Goal: Transaction & Acquisition: Purchase product/service

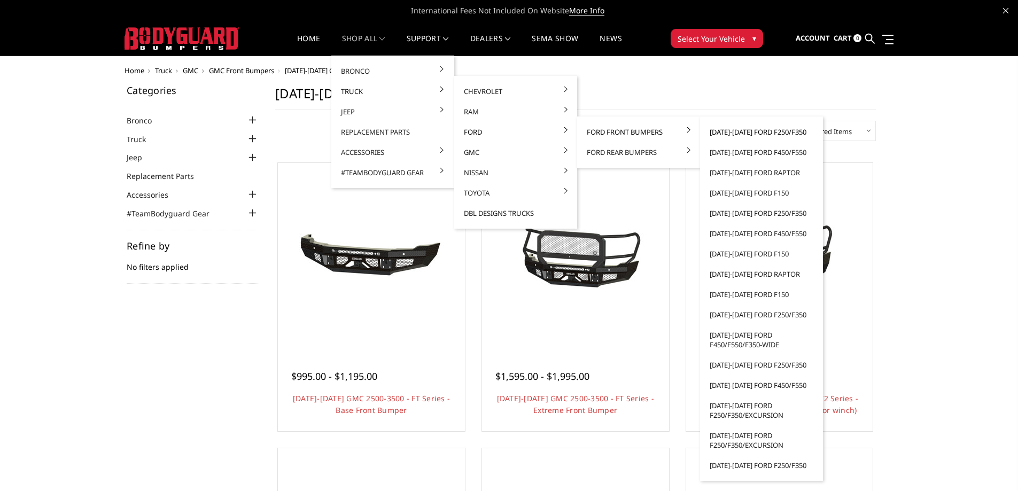
click at [724, 134] on link "[DATE]-[DATE] Ford F250/F350" at bounding box center [762, 132] width 114 height 20
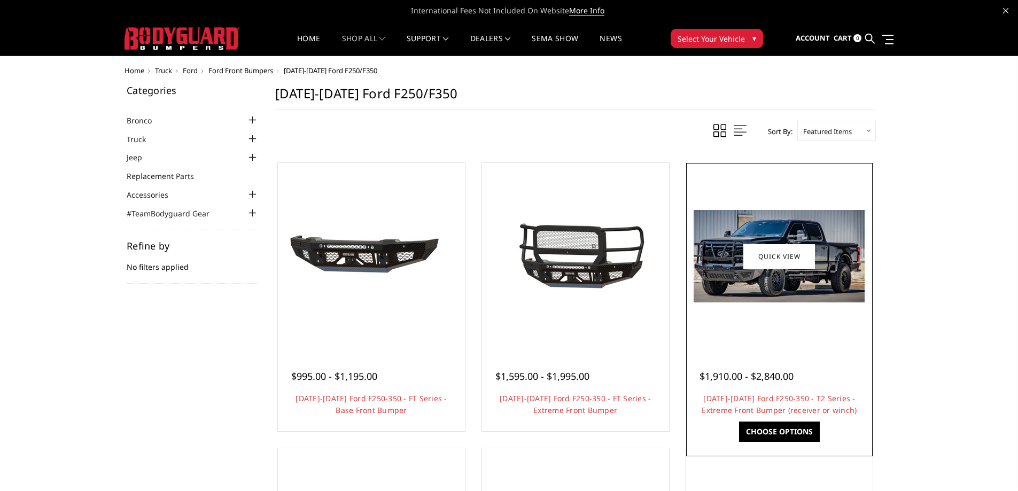
click at [752, 286] on img at bounding box center [779, 256] width 171 height 92
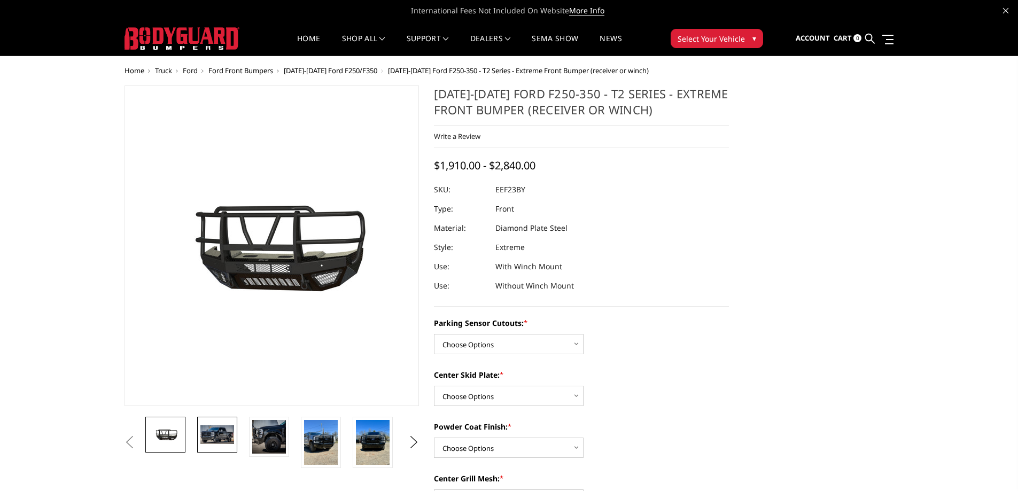
click at [203, 432] on img at bounding box center [217, 434] width 34 height 18
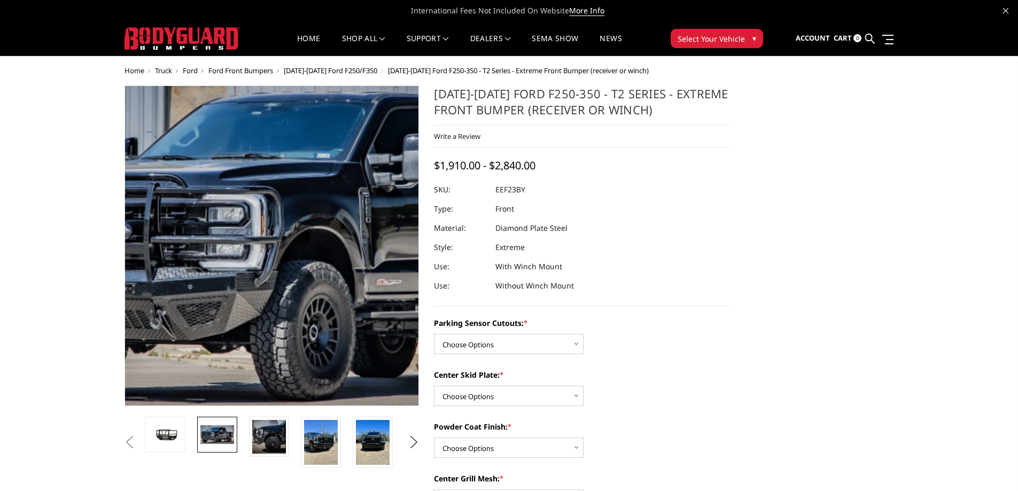
click at [227, 291] on img at bounding box center [332, 239] width 684 height 370
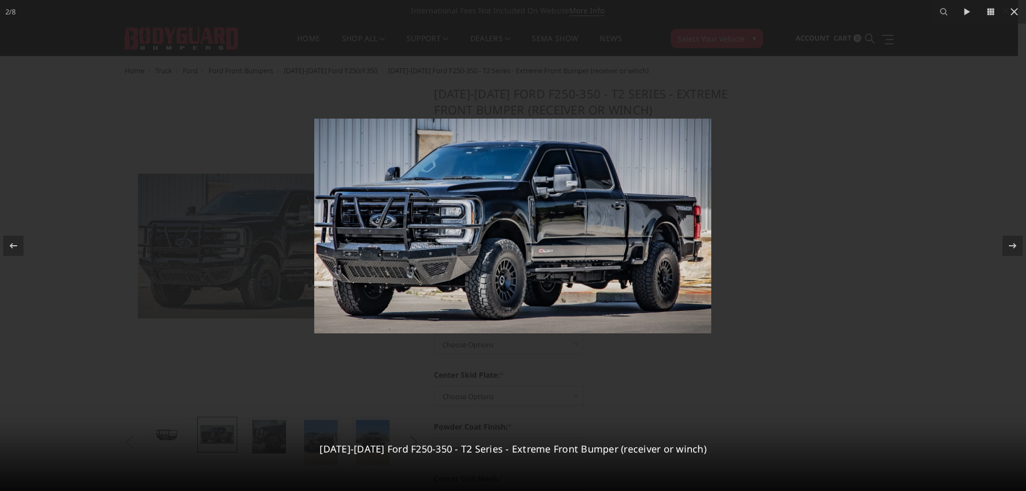
drag, startPoint x: 114, startPoint y: 74, endPoint x: 96, endPoint y: 45, distance: 34.8
click at [114, 74] on div at bounding box center [513, 245] width 1026 height 491
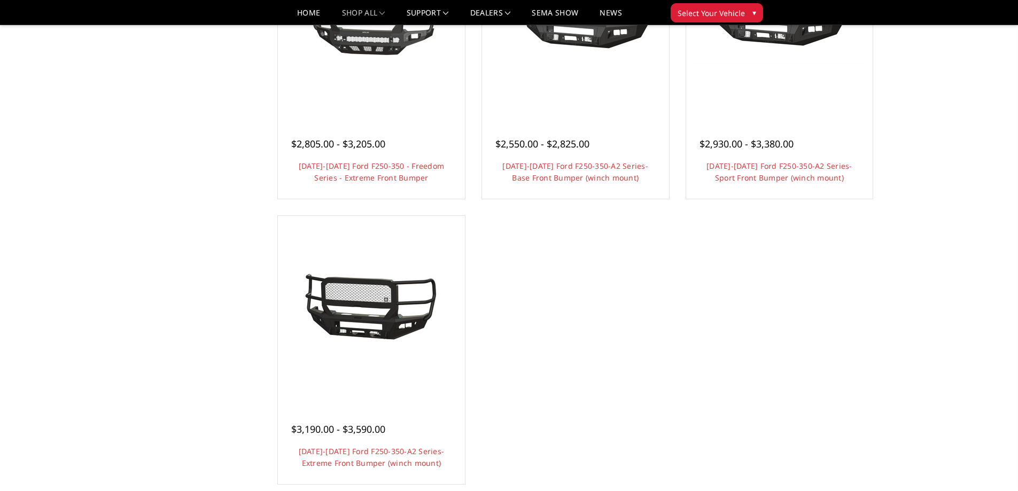
scroll to position [748, 0]
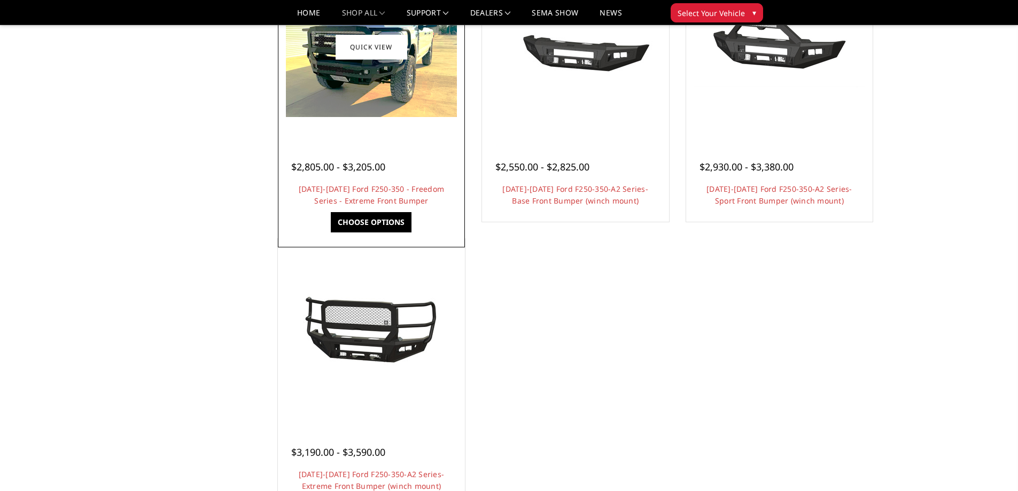
click at [337, 67] on img at bounding box center [371, 48] width 171 height 140
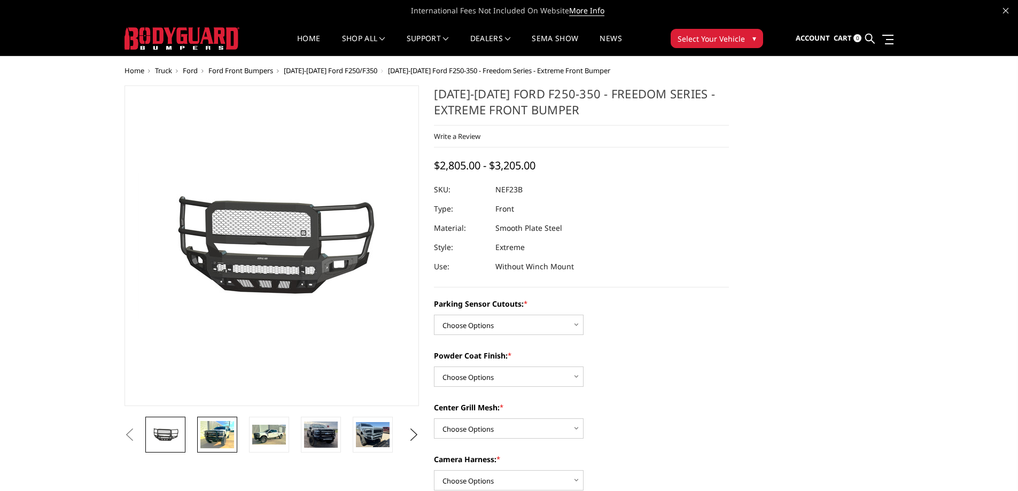
click at [212, 442] on img at bounding box center [217, 434] width 34 height 27
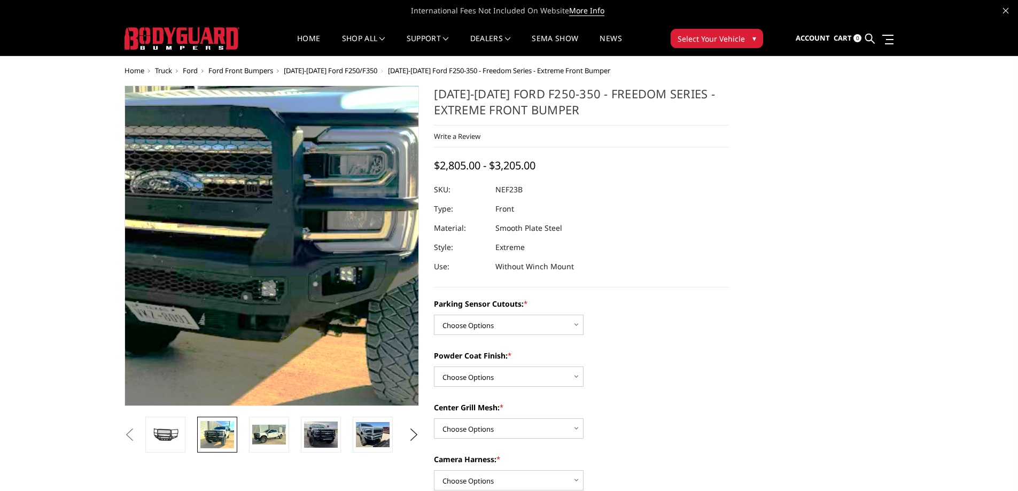
click at [259, 321] on img at bounding box center [290, 190] width 684 height 559
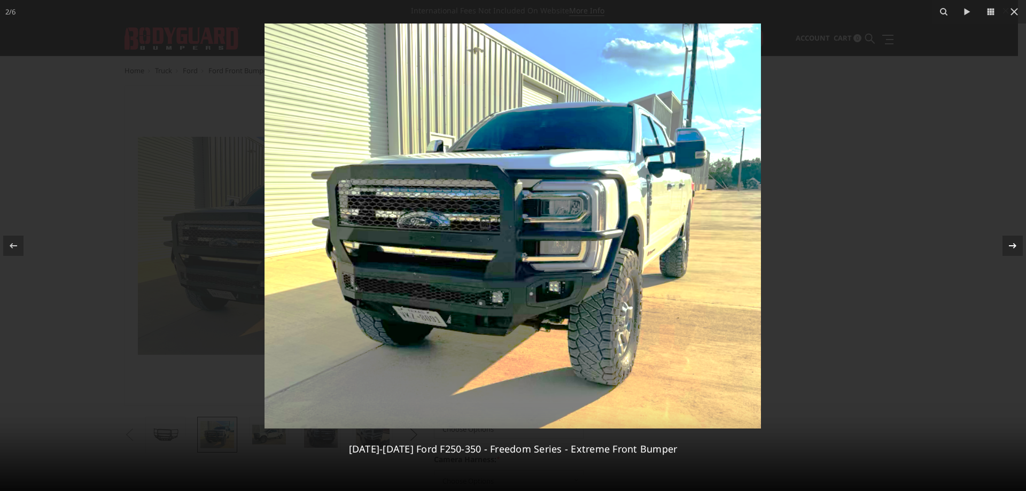
click at [1018, 250] on div at bounding box center [1013, 246] width 20 height 20
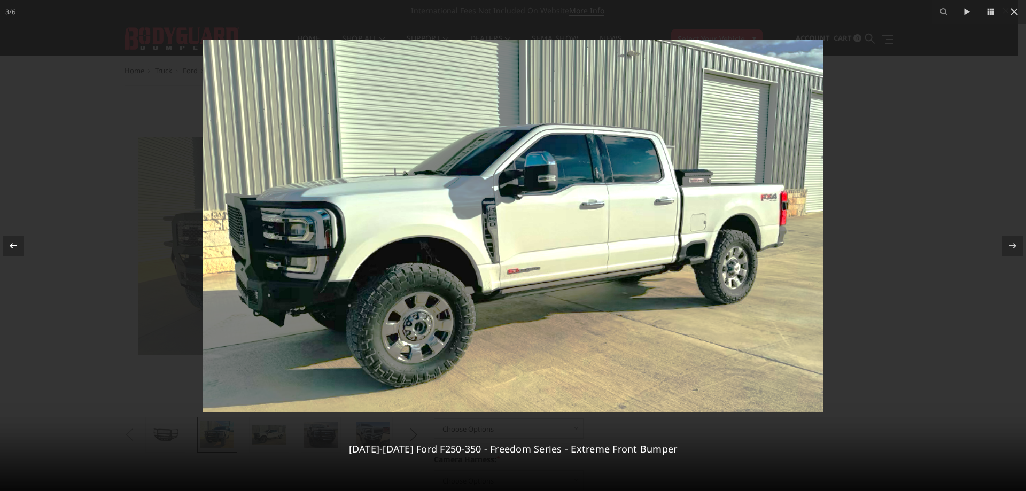
click at [21, 252] on div at bounding box center [13, 246] width 20 height 20
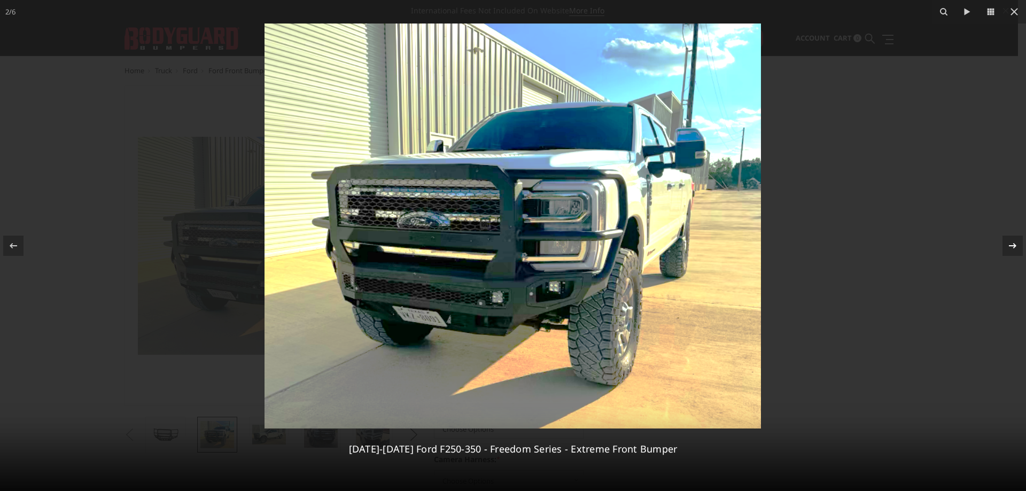
click at [1008, 248] on icon at bounding box center [1013, 245] width 13 height 13
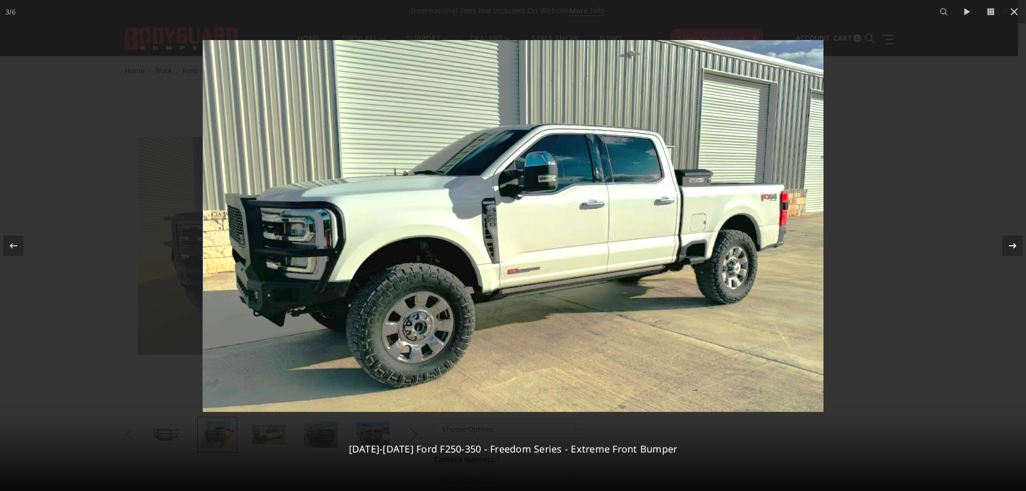
click at [1008, 248] on icon at bounding box center [1013, 245] width 13 height 13
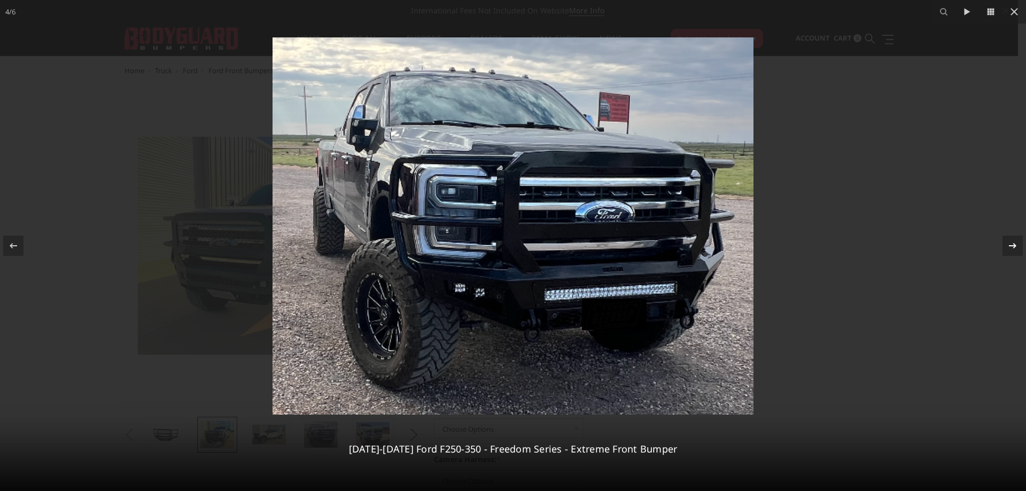
click at [1008, 248] on div "4 / [PHONE_NUMBER][DATE][DATE] Ford F250-350 - Freedom Series - Extreme Front B…" at bounding box center [513, 245] width 1026 height 491
click at [1008, 248] on icon at bounding box center [1013, 245] width 13 height 13
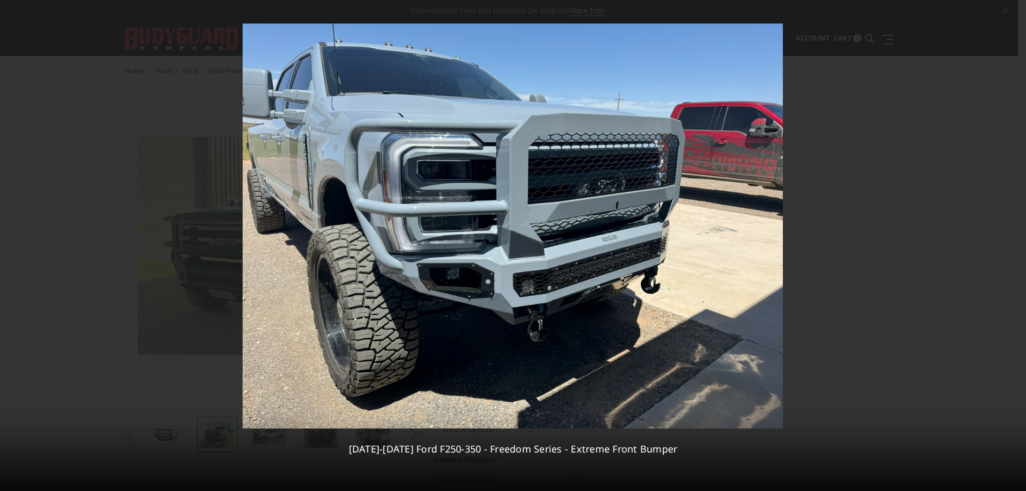
click at [1015, 243] on div "5 / [PHONE_NUMBER][DATE][DATE] Ford F250-350 - Freedom Series - Extreme Front B…" at bounding box center [513, 245] width 1026 height 491
click at [1015, 243] on icon at bounding box center [1013, 245] width 13 height 13
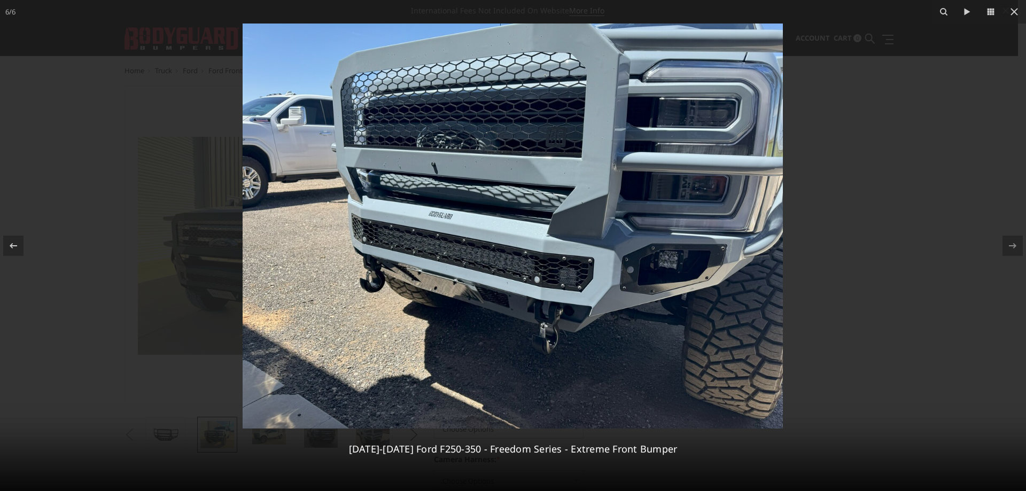
click at [1015, 243] on div "6 / [PHONE_NUMBER][DATE][DATE] Ford F250-350 - Freedom Series - Extreme Front B…" at bounding box center [513, 245] width 1026 height 491
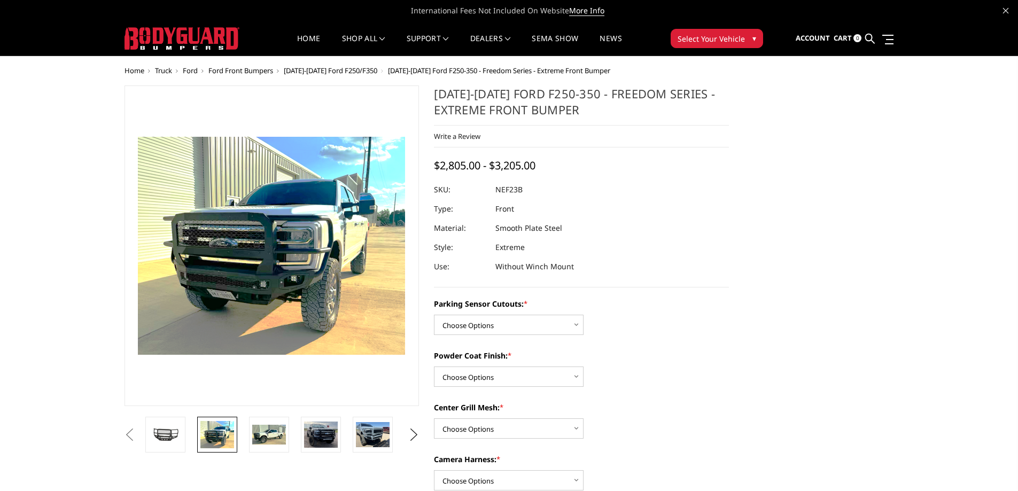
scroll to position [0, 53]
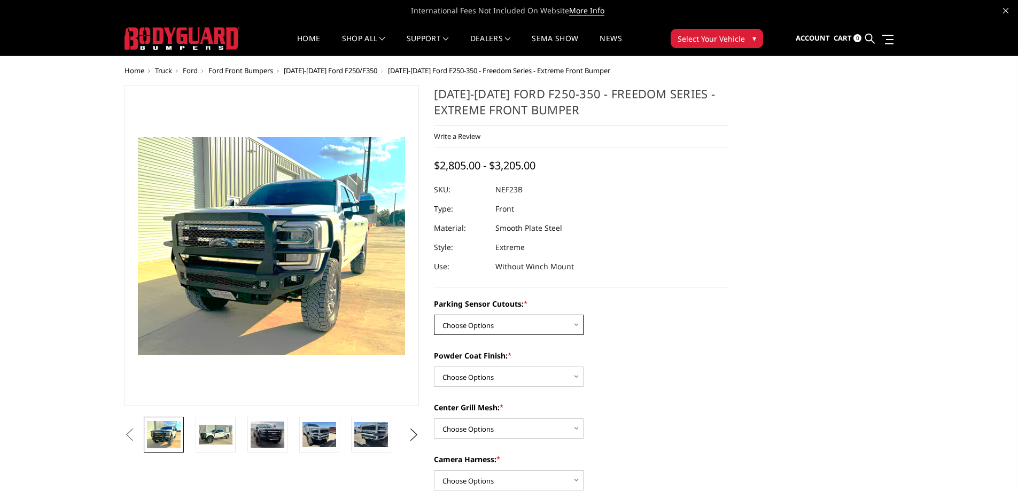
click at [507, 321] on select "Choose Options No - Without Parking Sensor Cutouts Yes - With Parking Sensor Cu…" at bounding box center [509, 325] width 150 height 20
select select "2583"
click at [434, 315] on select "Choose Options No - Without Parking Sensor Cutouts Yes - With Parking Sensor Cu…" at bounding box center [509, 325] width 150 height 20
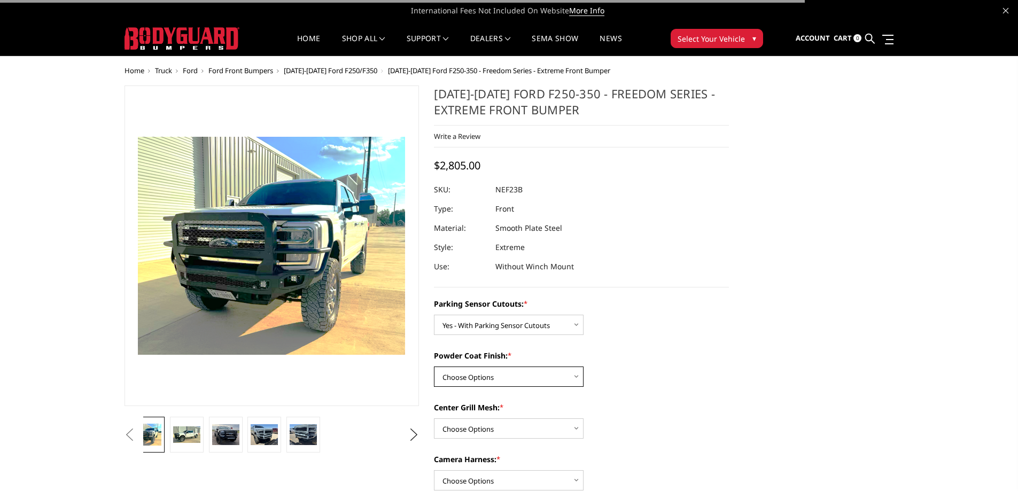
click at [487, 374] on select "Choose Options Bare Metal Textured Black Powder Coat" at bounding box center [509, 377] width 150 height 20
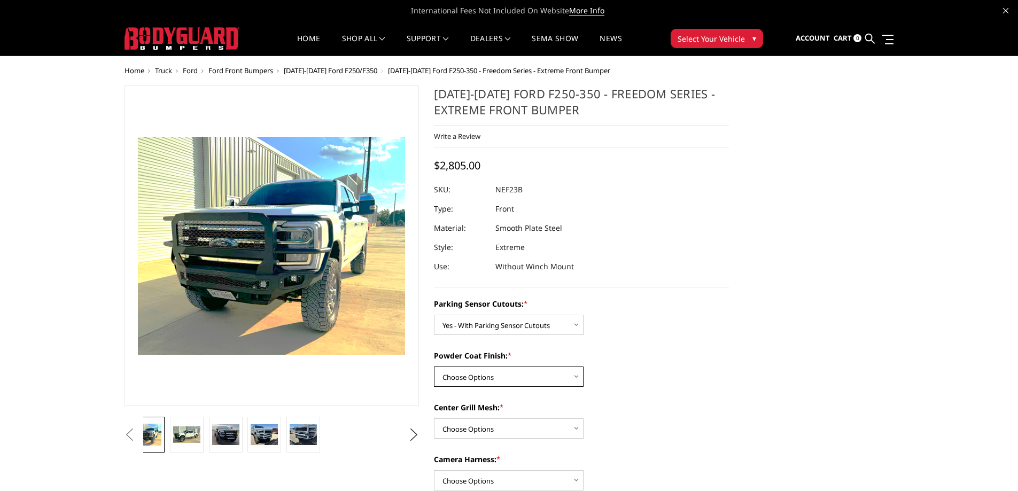
select select "2585"
click at [434, 367] on select "Choose Options Bare Metal Textured Black Powder Coat" at bounding box center [509, 377] width 150 height 20
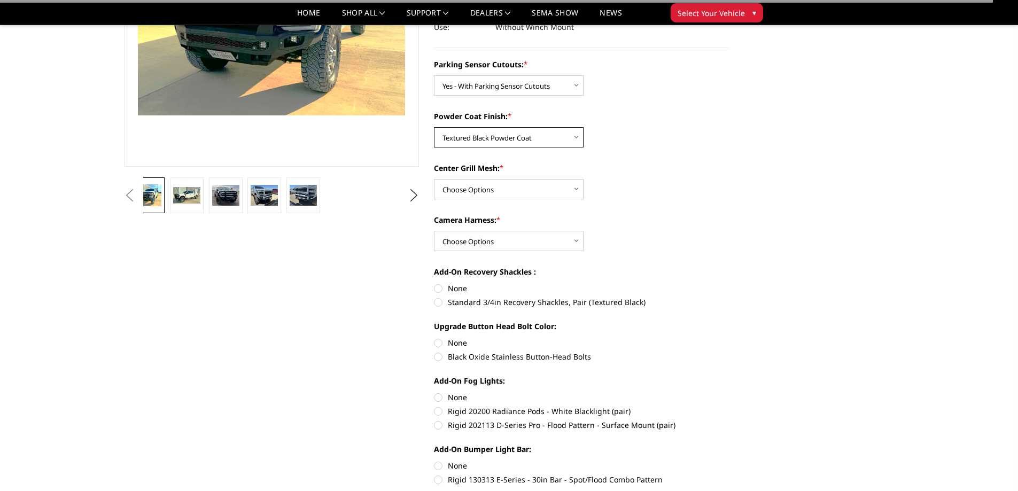
scroll to position [250, 0]
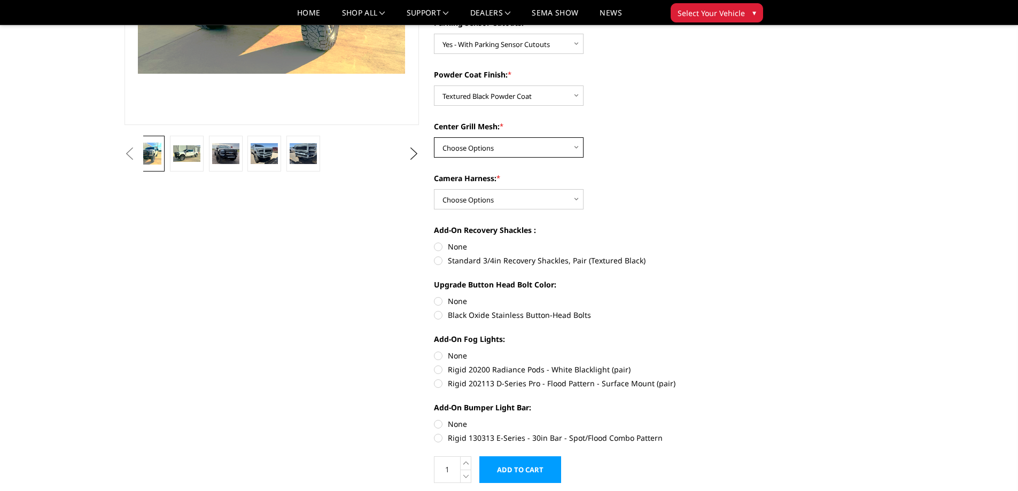
click at [478, 144] on select "Choose Options With Center Grill Mesh Without Center Grill Mesh" at bounding box center [509, 147] width 150 height 20
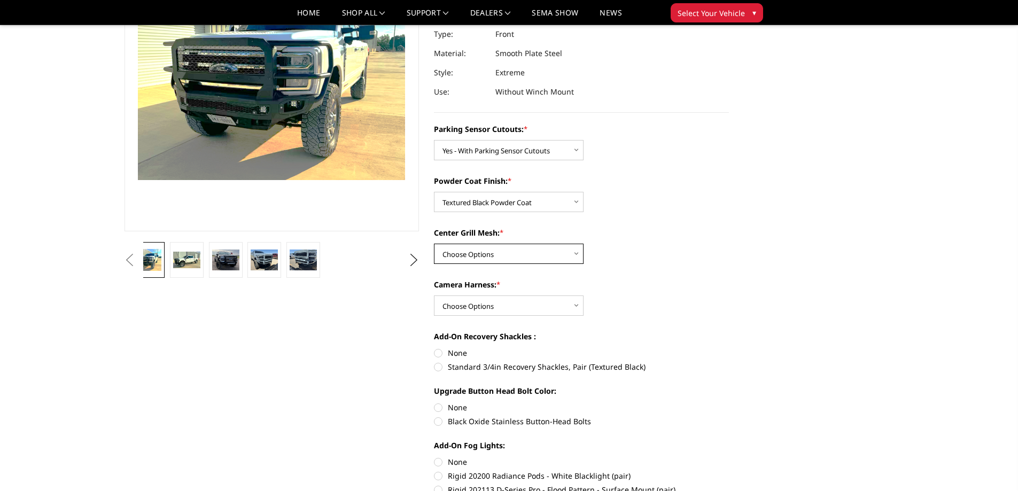
scroll to position [125, 0]
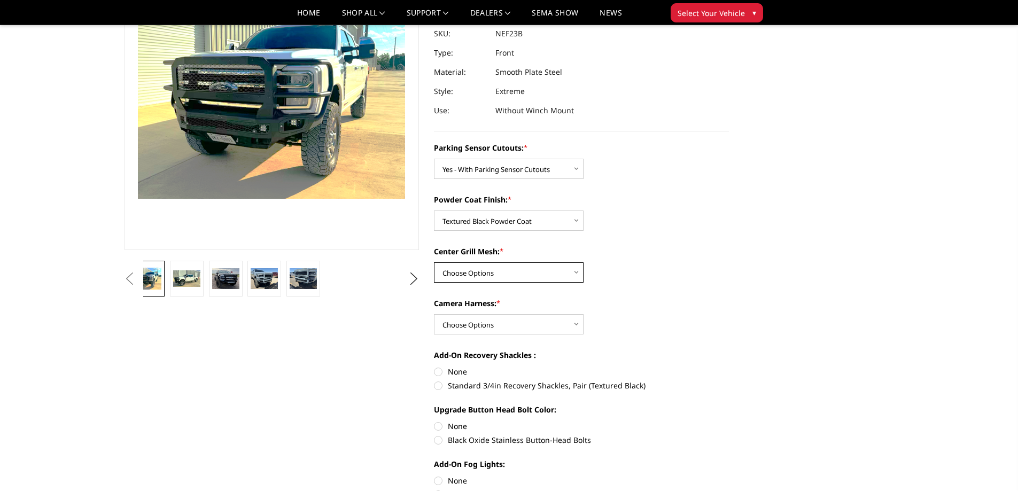
click at [490, 278] on select "Choose Options With Center Grill Mesh Without Center Grill Mesh" at bounding box center [509, 272] width 150 height 20
select select "2587"
click at [434, 262] on select "Choose Options With Center Grill Mesh Without Center Grill Mesh" at bounding box center [509, 272] width 150 height 20
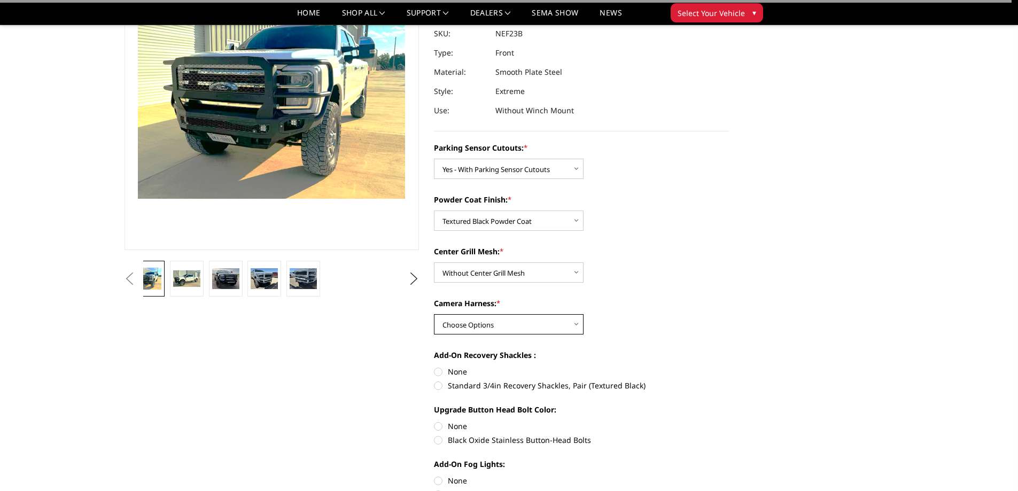
click at [480, 322] on select "Choose Options WITH Camera Harness WITHOUT Camera Harness" at bounding box center [509, 324] width 150 height 20
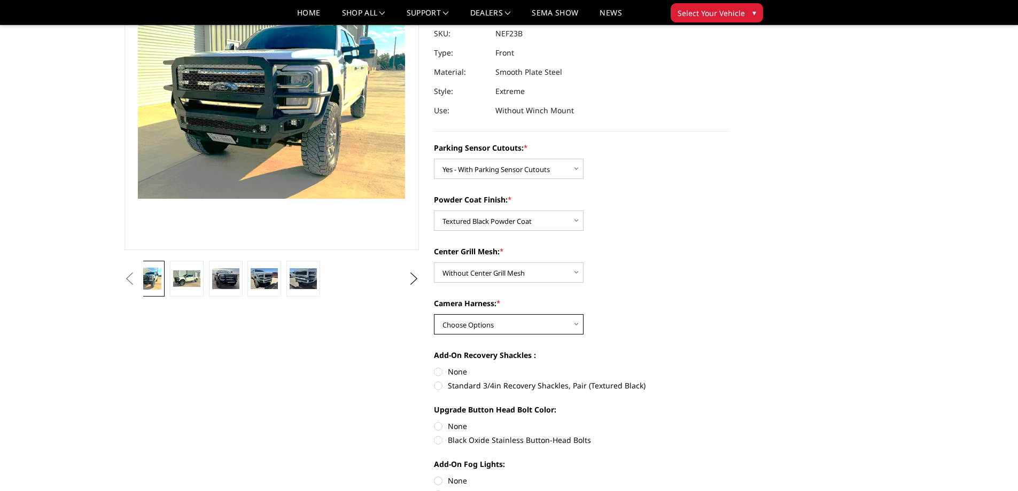
select select "2588"
click at [434, 314] on select "Choose Options WITH Camera Harness WITHOUT Camera Harness" at bounding box center [509, 324] width 150 height 20
click at [460, 370] on label "None" at bounding box center [581, 371] width 295 height 11
click at [435, 367] on input "None" at bounding box center [434, 366] width 1 height 1
radio input "true"
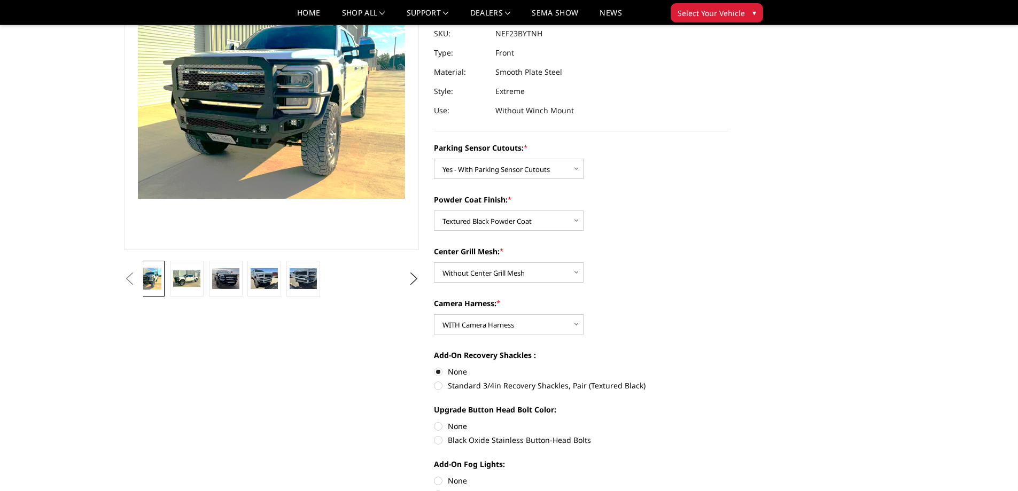
scroll to position [250, 0]
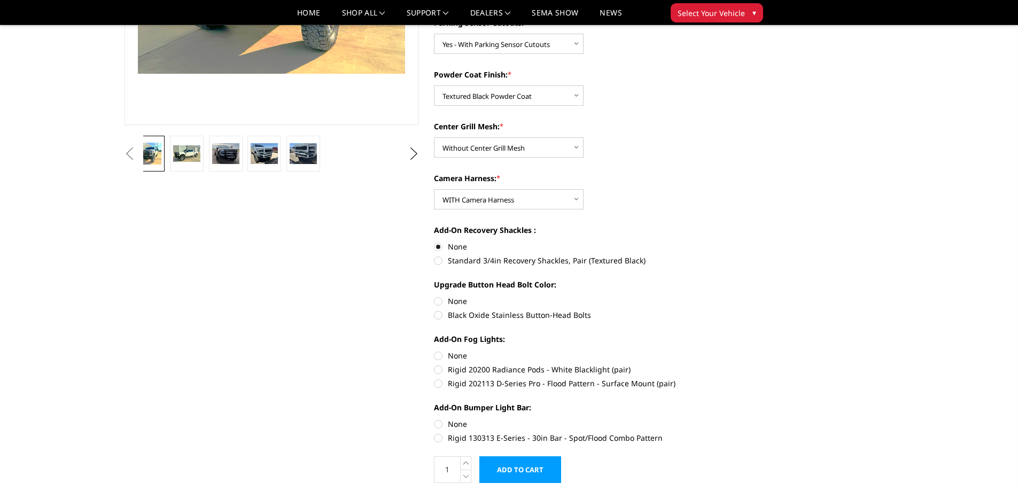
click at [465, 261] on label "Standard 3/4in Recovery Shackles, Pair (Textured Black)" at bounding box center [581, 260] width 295 height 11
click at [729, 242] on input "Standard 3/4in Recovery Shackles, Pair (Textured Black)" at bounding box center [729, 241] width 1 height 1
radio input "true"
click at [447, 245] on label "None" at bounding box center [581, 246] width 295 height 11
click at [435, 242] on input "None" at bounding box center [434, 241] width 1 height 1
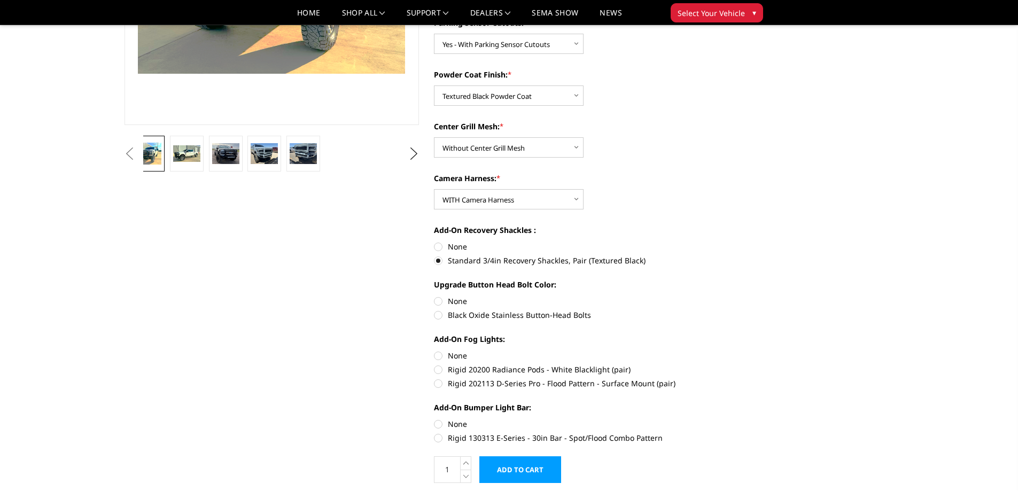
radio input "true"
click at [454, 313] on label "Black Oxide Stainless Button-Head Bolts" at bounding box center [581, 314] width 295 height 11
click at [729, 296] on input "Black Oxide Stainless Button-Head Bolts" at bounding box center [729, 296] width 1 height 1
radio input "true"
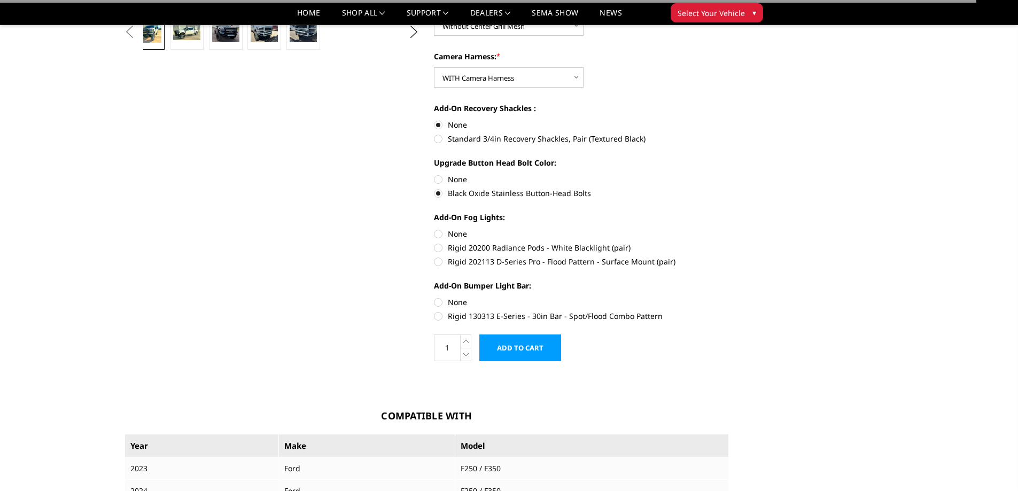
scroll to position [374, 0]
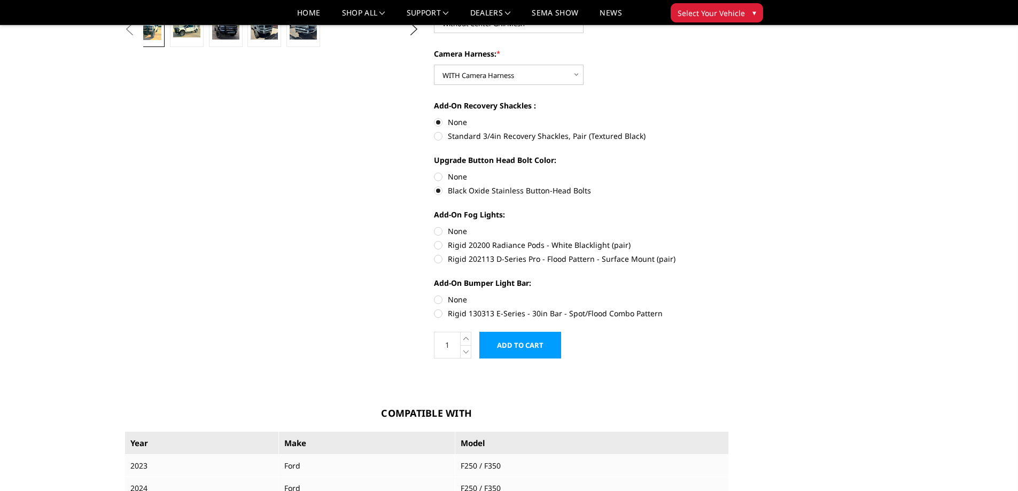
click at [452, 229] on label "None" at bounding box center [581, 231] width 295 height 11
click at [435, 226] on input "None" at bounding box center [434, 226] width 1 height 1
radio input "true"
click at [438, 294] on label "None" at bounding box center [581, 299] width 295 height 11
click at [435, 294] on input "None" at bounding box center [434, 294] width 1 height 1
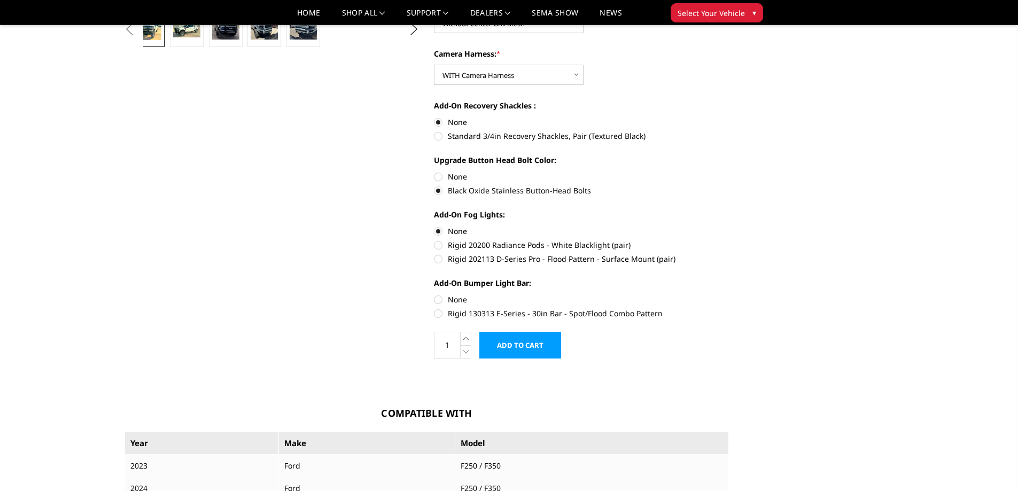
radio input "true"
click at [541, 343] on input "Add to Cart" at bounding box center [520, 345] width 82 height 27
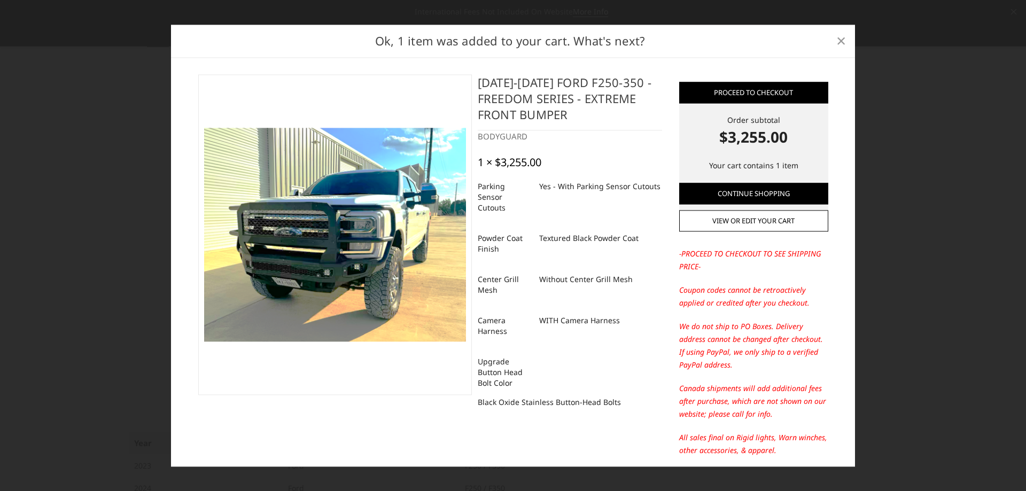
click at [843, 40] on span "×" at bounding box center [842, 40] width 10 height 23
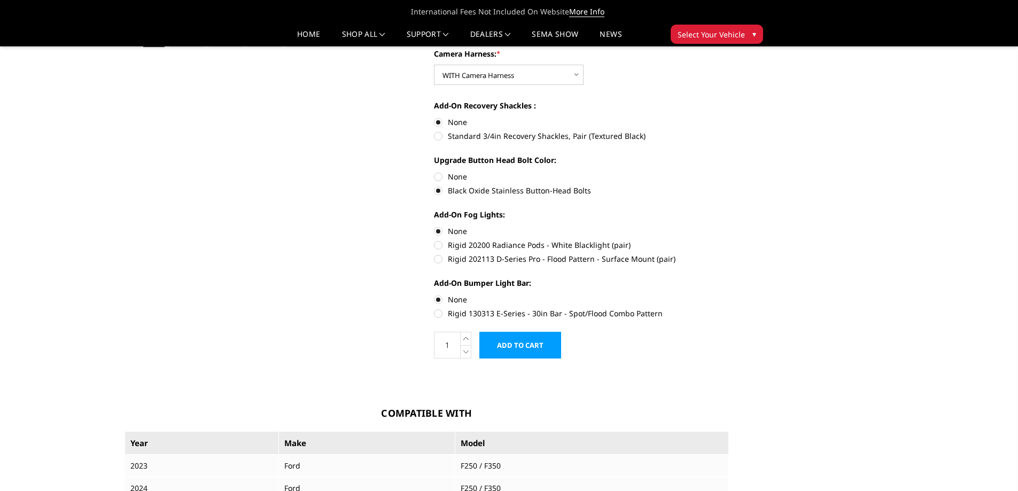
click at [1008, 14] on icon at bounding box center [1005, 11] width 5 height 5
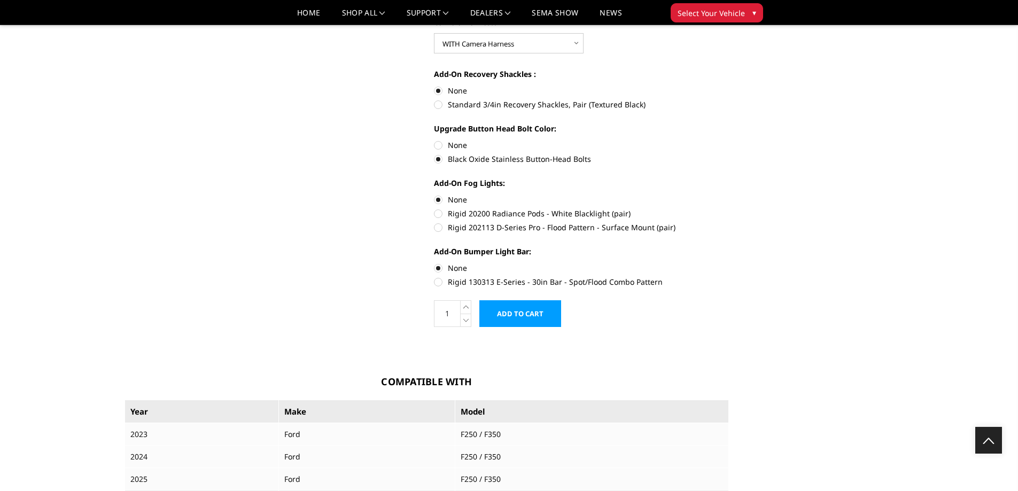
scroll to position [394, 0]
